Goal: Complete application form

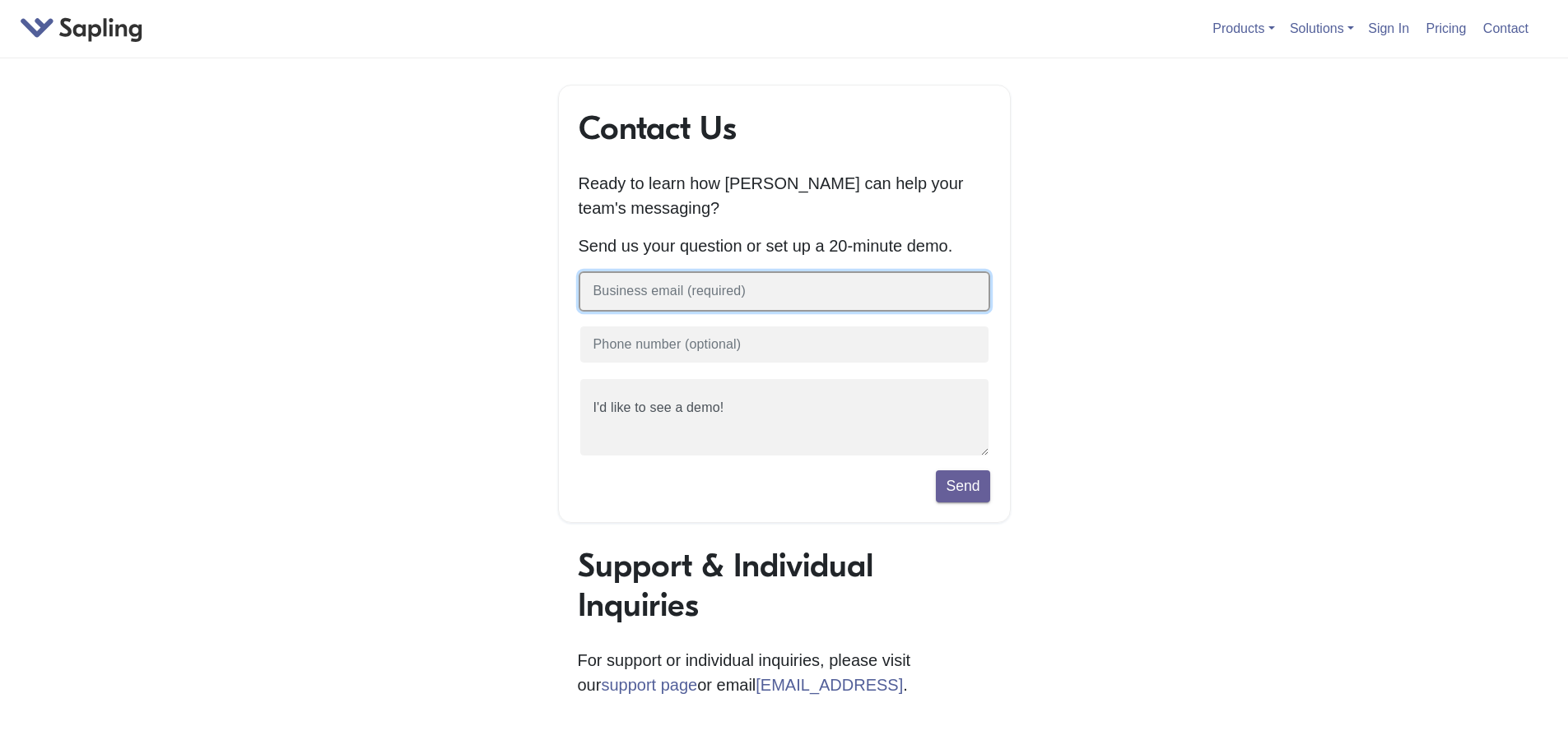
click at [617, 303] on input "text" at bounding box center [784, 292] width 411 height 40
type input "[EMAIL_ADDRESS][DOMAIN_NAME]"
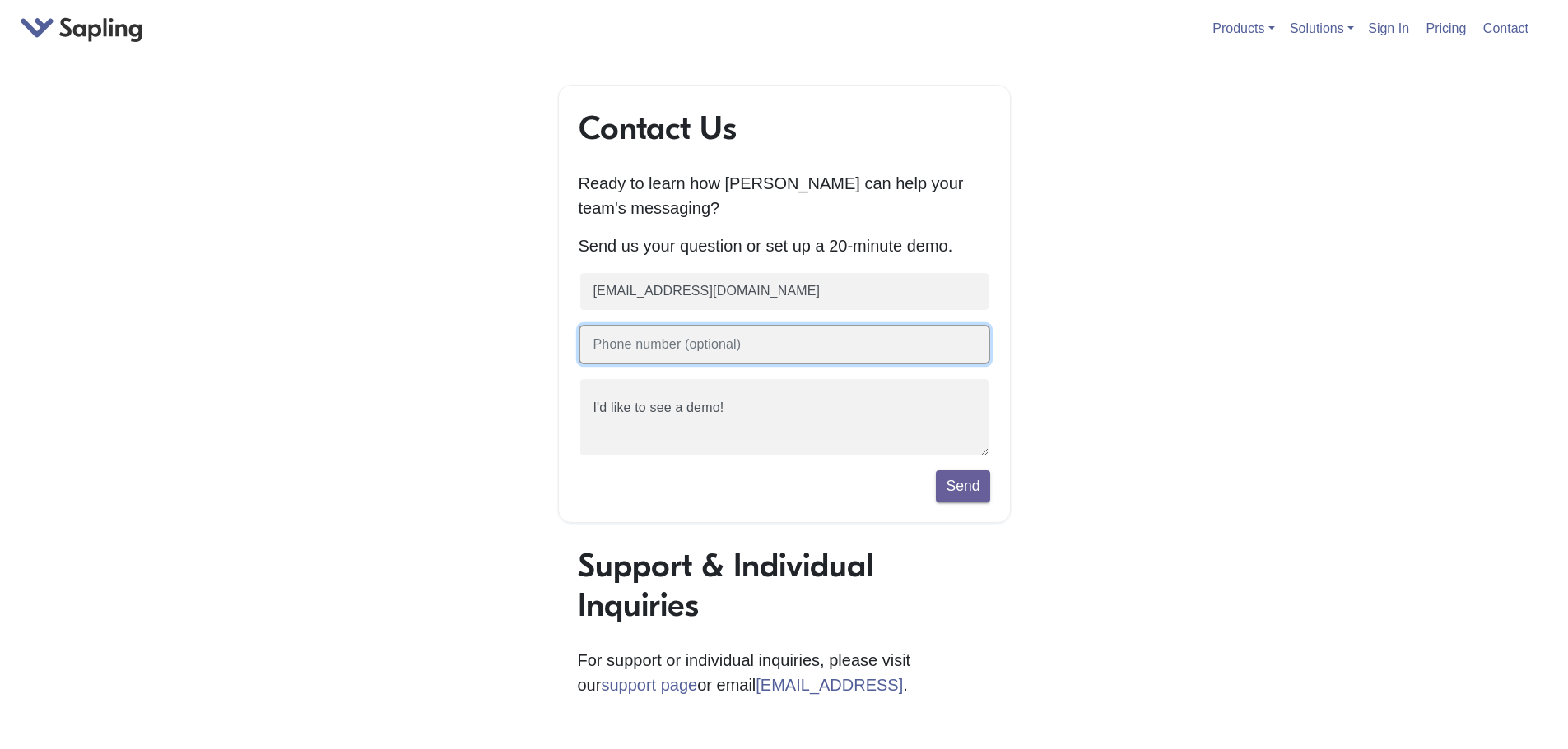
click at [656, 350] on input "text" at bounding box center [784, 345] width 411 height 40
click at [481, 353] on div "Contact Us Ready to learn how [PERSON_NAME] can help your team's messaging? Sen…" at bounding box center [785, 581] width 939 height 993
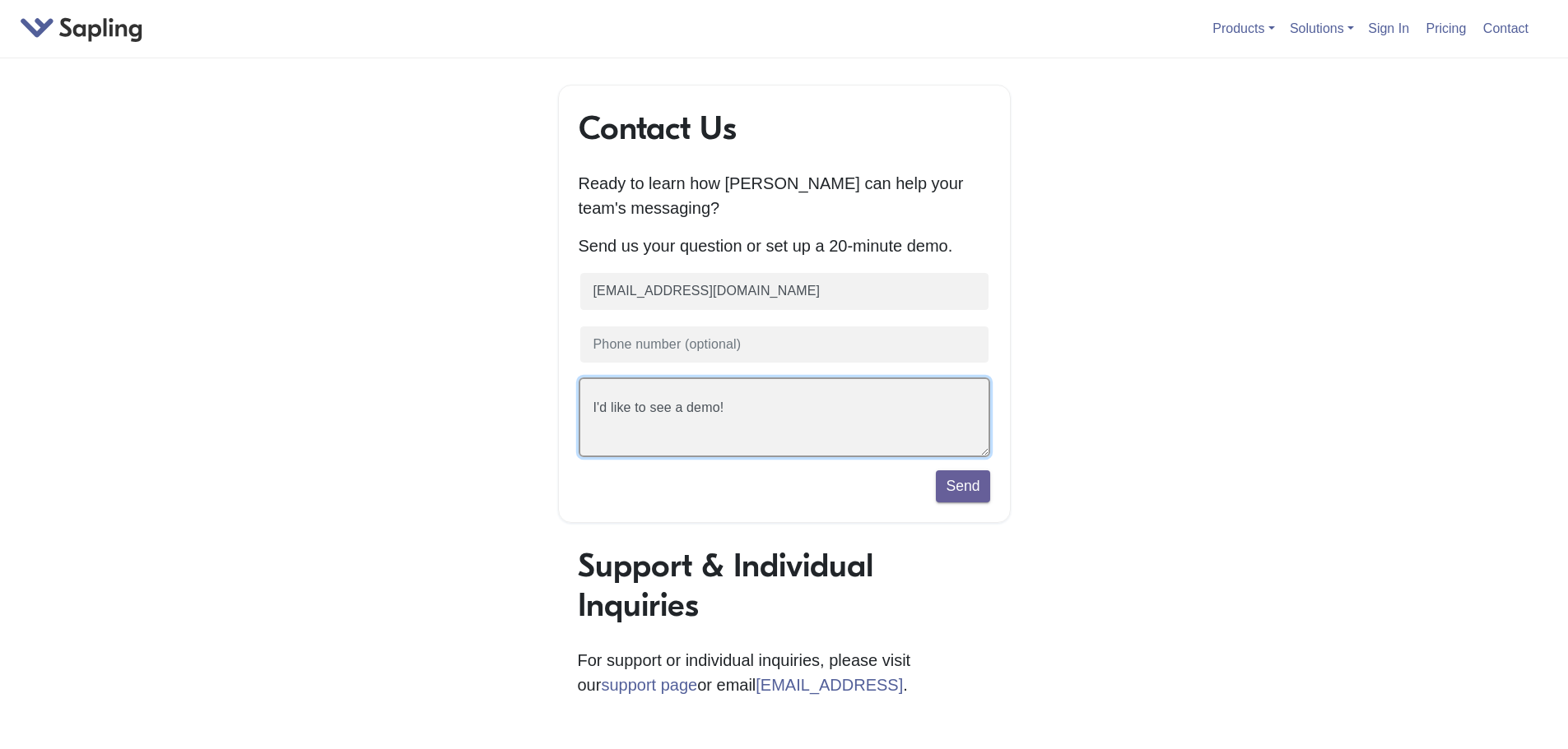
click at [679, 425] on textarea "I'd like to see a demo!" at bounding box center [784, 417] width 411 height 80
drag, startPoint x: 778, startPoint y: 417, endPoint x: 571, endPoint y: 403, distance: 207.5
click at [571, 403] on div "Contact Us Ready to learn how [PERSON_NAME] can help your team's messaging? Sen…" at bounding box center [785, 304] width 453 height 438
click at [665, 428] on textarea "I'd like to see a demo!" at bounding box center [784, 417] width 411 height 80
type textarea "Can you give me some pricing for using AI detection in a UK school? We have app…"
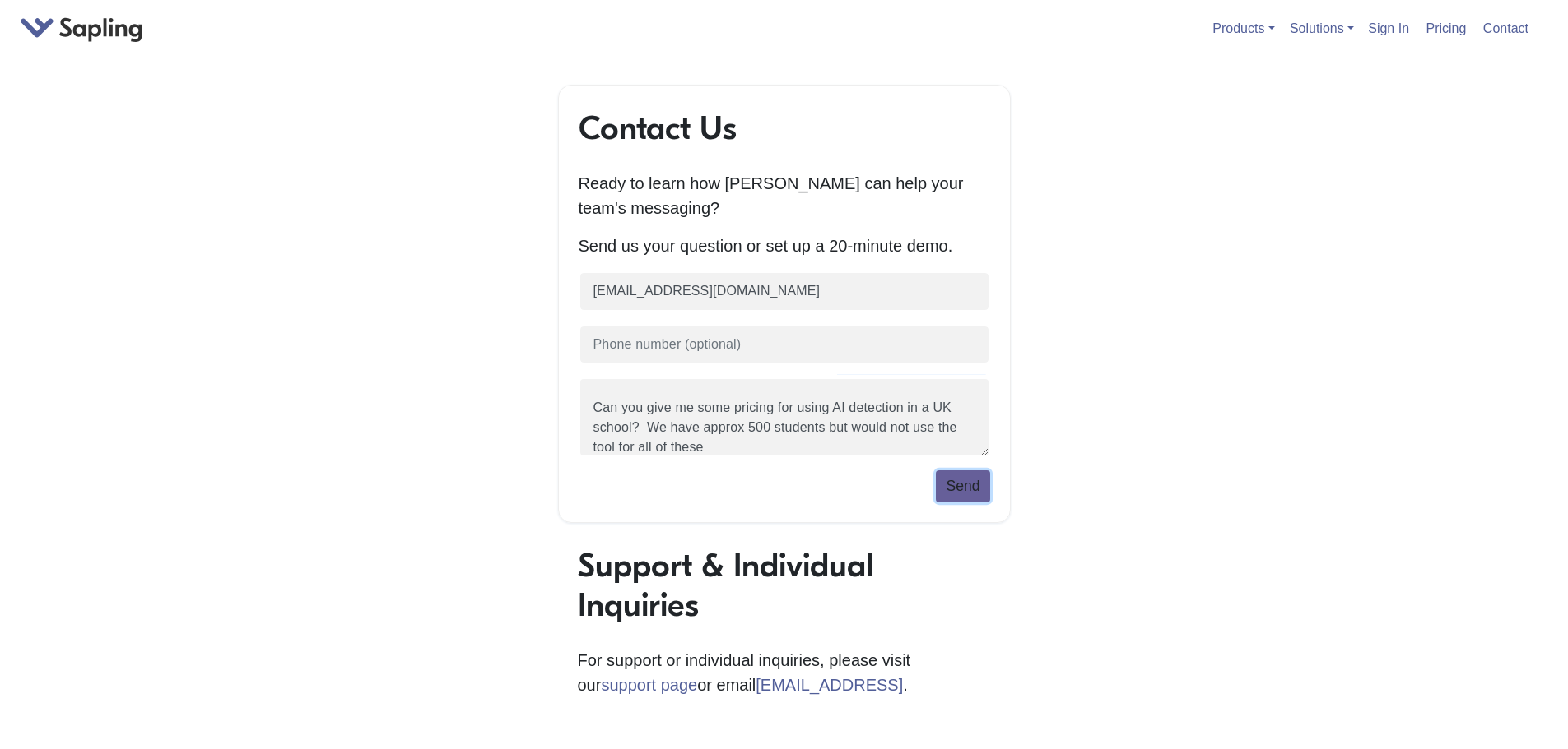
click at [945, 495] on button "Send" at bounding box center [962, 486] width 54 height 31
